Goal: Find specific page/section: Find specific page/section

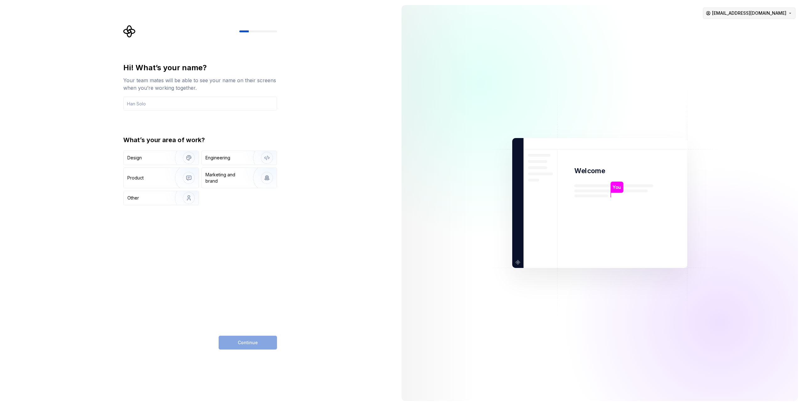
click at [720, 13] on html "Hi! What’s your name? Your team mates will be able to see your name on their sc…" at bounding box center [401, 203] width 803 height 406
click at [711, 28] on div "Sign out" at bounding box center [728, 27] width 60 height 6
